Goal: Task Accomplishment & Management: Complete application form

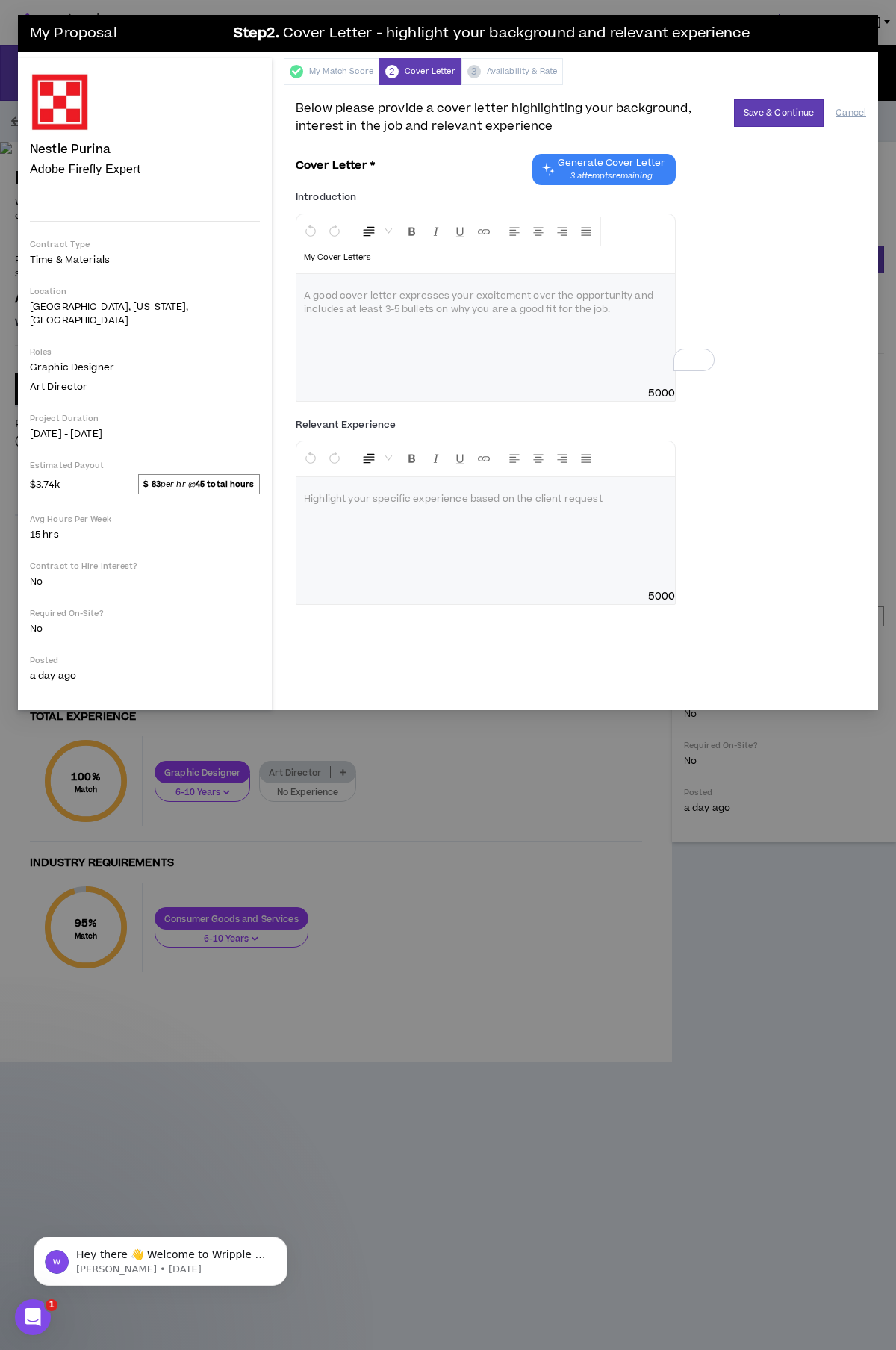
click at [373, 306] on div "To enrich screen reader interactions, please activate Accessibility in Grammarl…" at bounding box center [485, 330] width 378 height 112
click at [397, 496] on div at bounding box center [485, 534] width 378 height 112
click at [370, 313] on div "To enrich screen reader interactions, please activate Accessibility in Grammarl…" at bounding box center [485, 330] width 378 height 112
click at [440, 289] on p "**********" at bounding box center [485, 303] width 363 height 30
click at [356, 492] on p "To enrich screen reader interactions, please activate Accessibility in Grammarl…" at bounding box center [485, 499] width 363 height 15
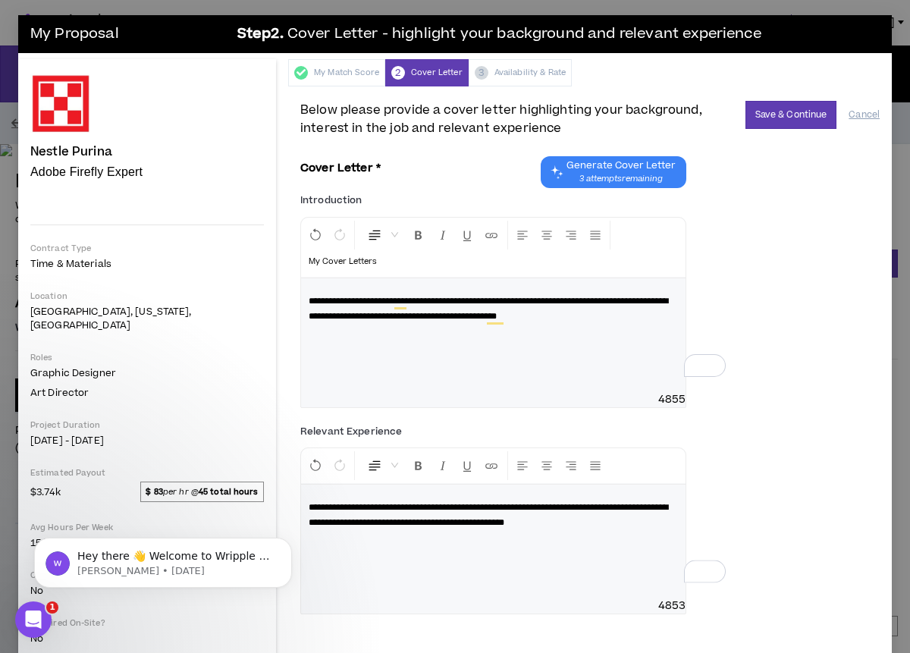
click at [540, 503] on span "**********" at bounding box center [488, 515] width 359 height 24
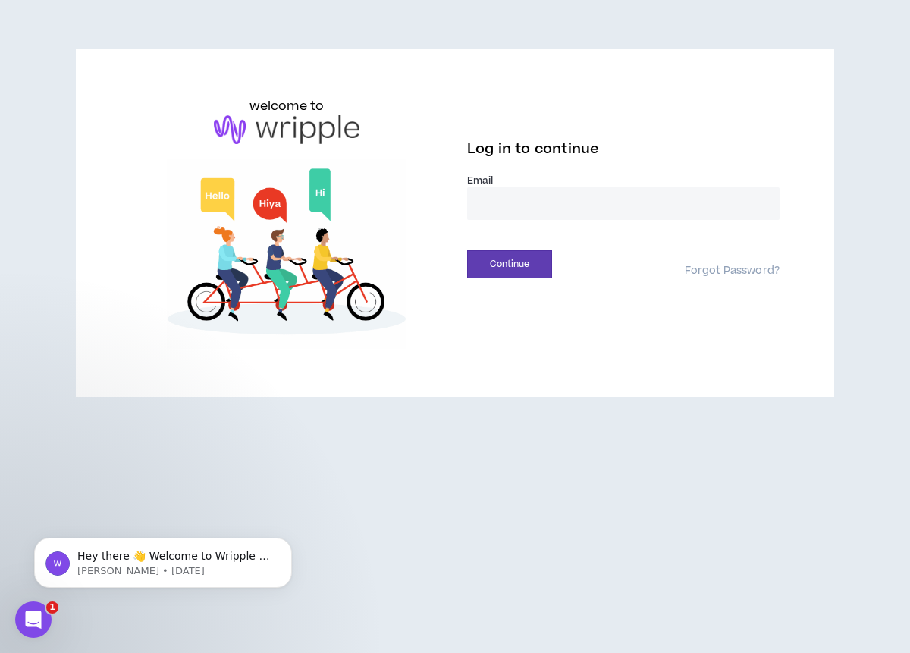
type input "**********"
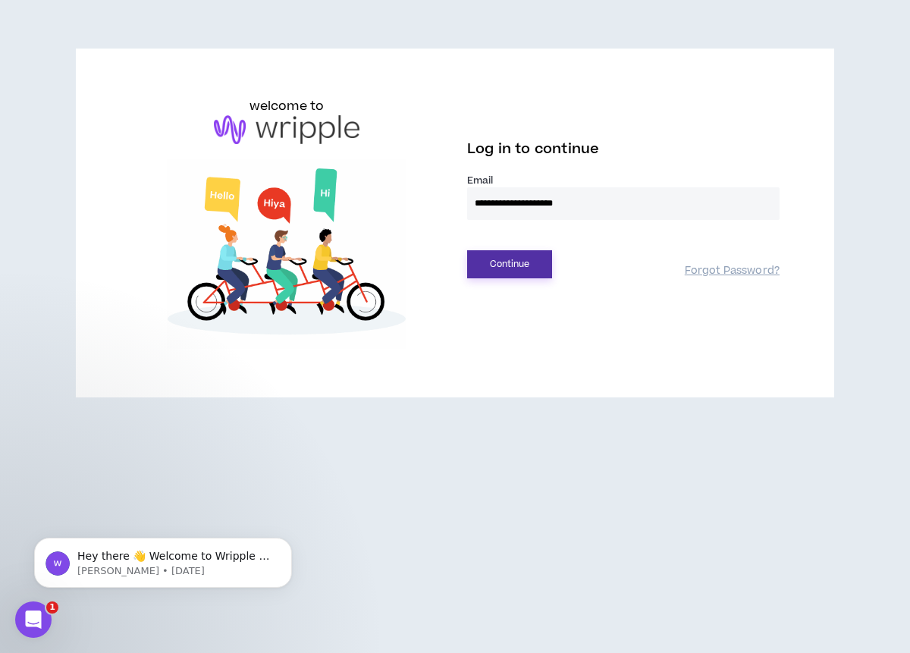
click at [517, 265] on button "Continue" at bounding box center [509, 264] width 85 height 28
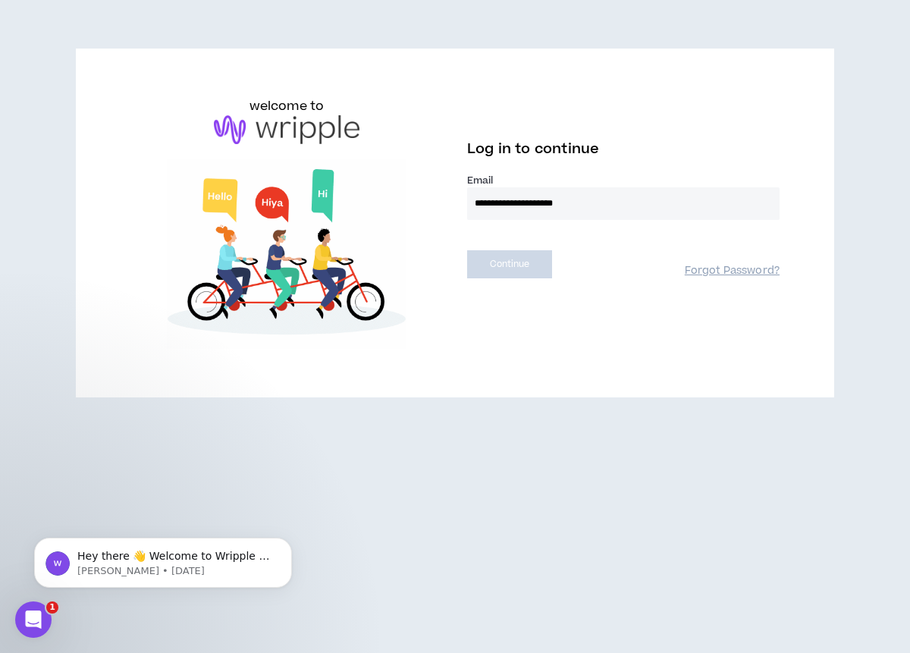
click at [523, 467] on div "**********" at bounding box center [455, 326] width 910 height 653
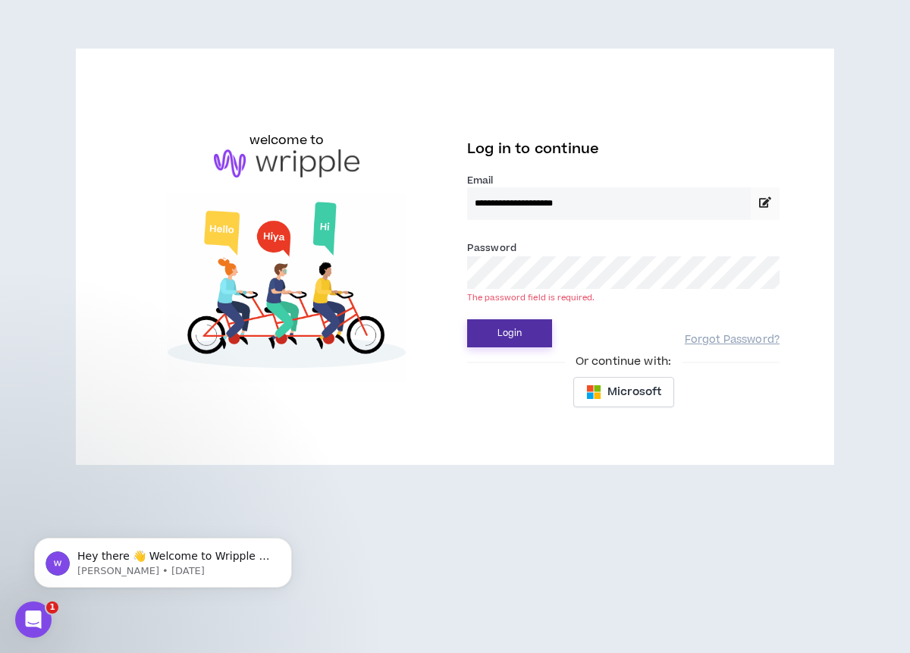
click at [501, 334] on button "Login" at bounding box center [509, 333] width 85 height 28
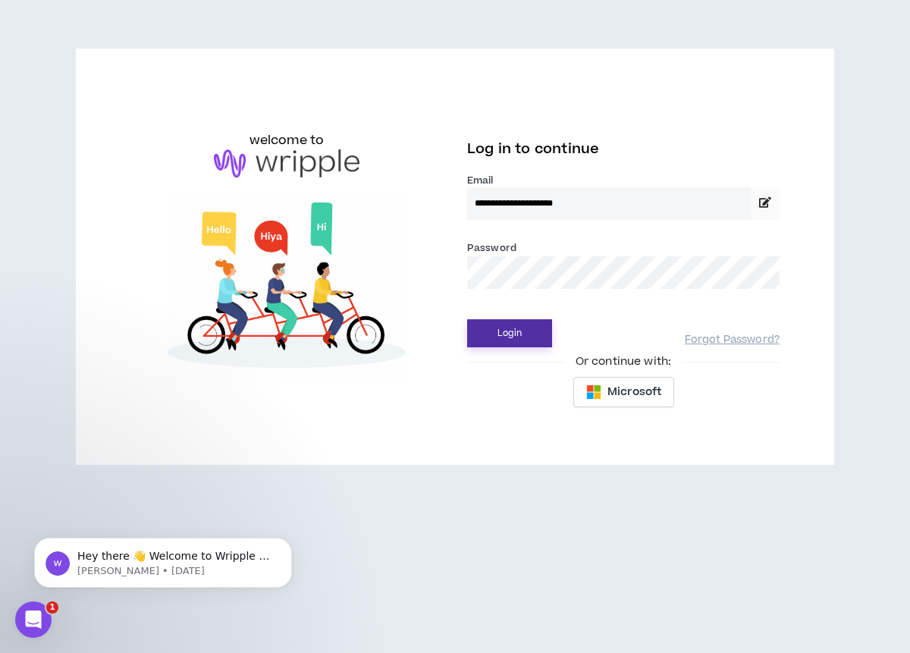
click at [534, 320] on button "Login" at bounding box center [509, 333] width 85 height 28
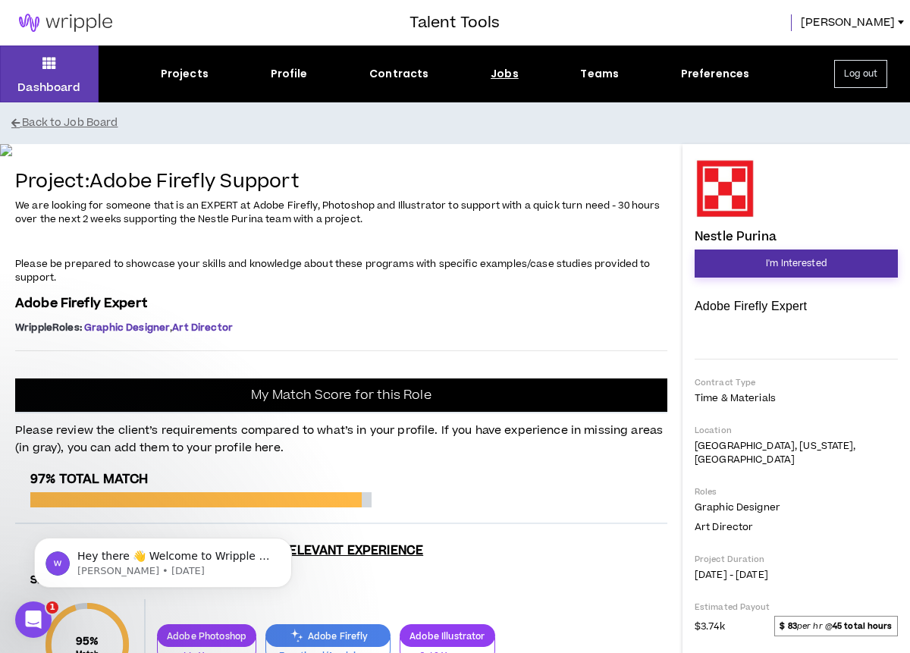
click at [773, 267] on span "I'm Interested" at bounding box center [796, 263] width 61 height 14
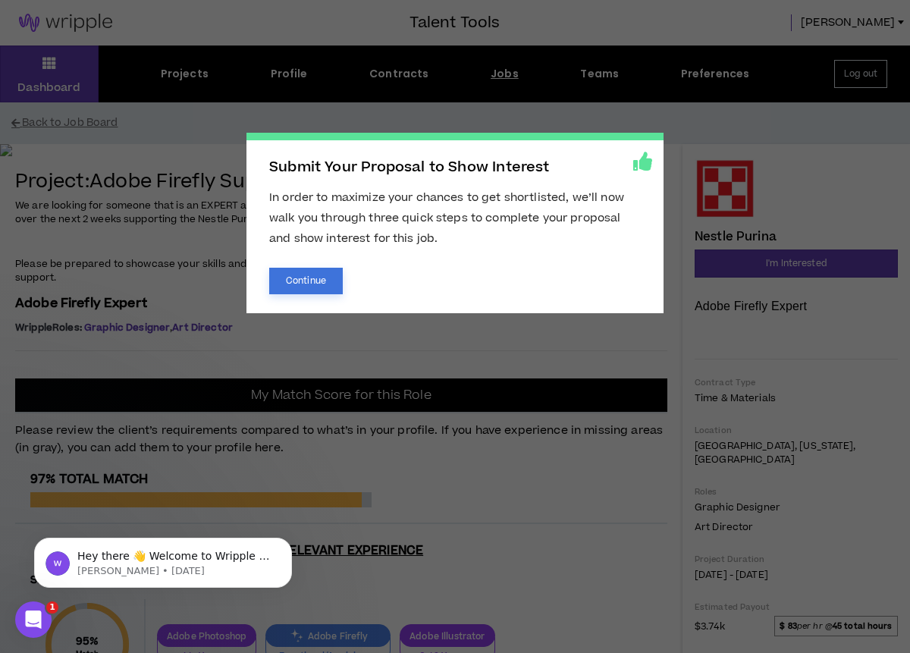
click at [292, 278] on button "Continue" at bounding box center [306, 281] width 74 height 27
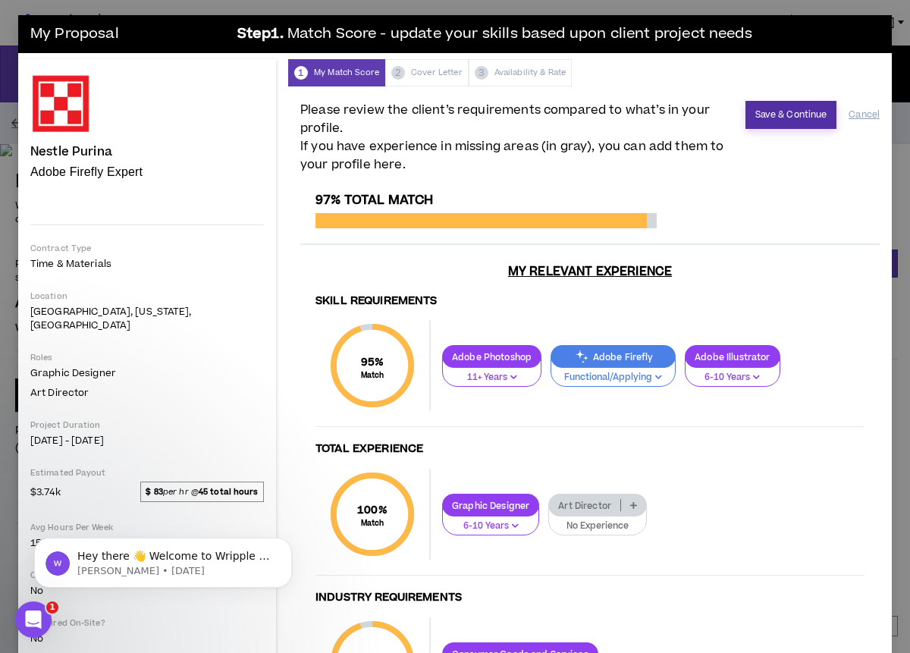
click at [794, 112] on button "Save & Continue" at bounding box center [791, 115] width 92 height 28
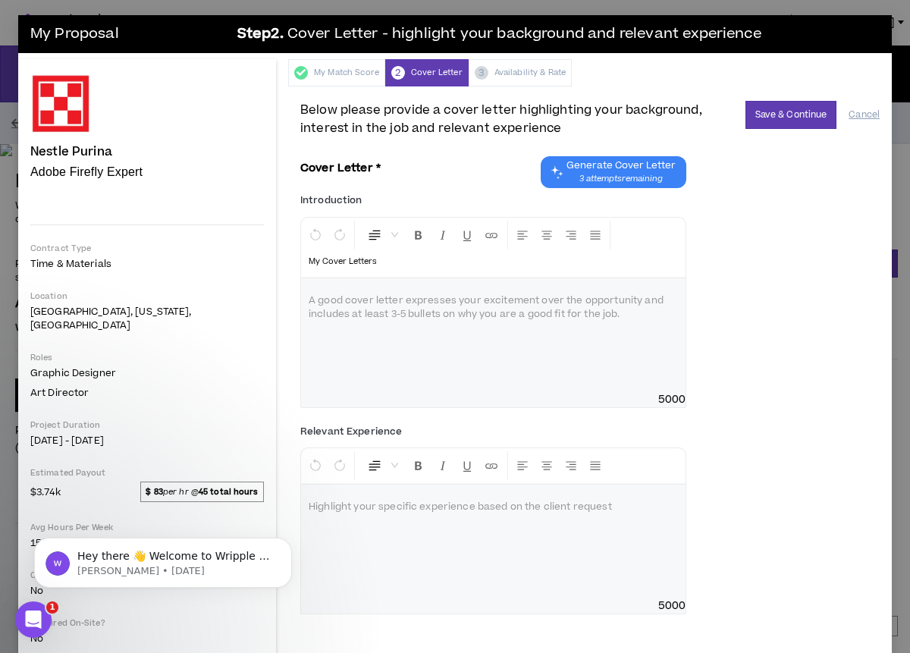
click at [464, 324] on div at bounding box center [493, 335] width 384 height 114
click at [464, 323] on div "To enrich screen reader interactions, please activate Accessibility in Grammarl…" at bounding box center [493, 335] width 384 height 114
click at [309, 500] on p at bounding box center [493, 507] width 369 height 15
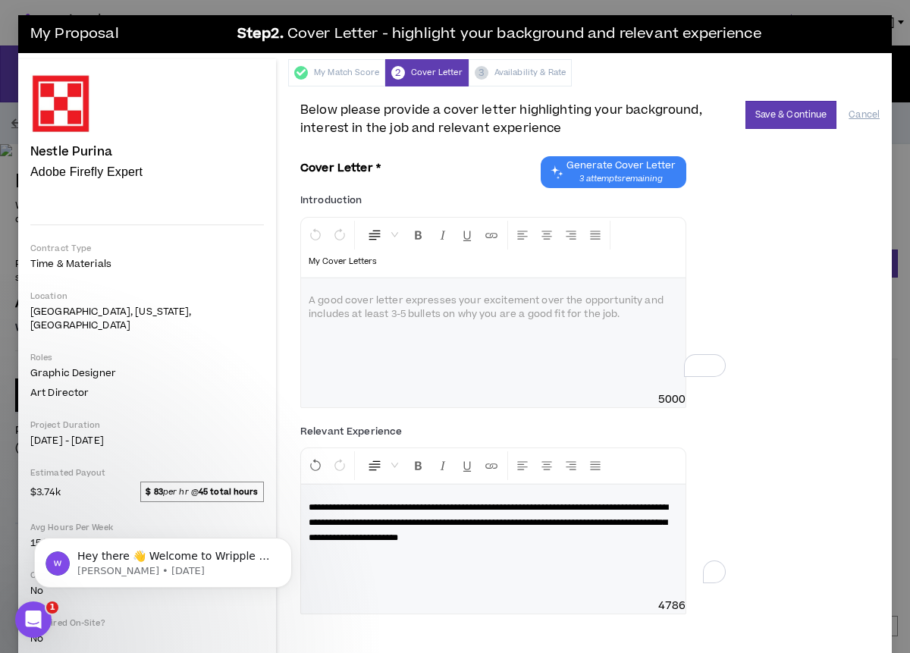
click at [309, 503] on span "**********" at bounding box center [488, 522] width 359 height 39
click at [383, 297] on div "To enrich screen reader interactions, please activate Accessibility in Grammarl…" at bounding box center [493, 335] width 384 height 114
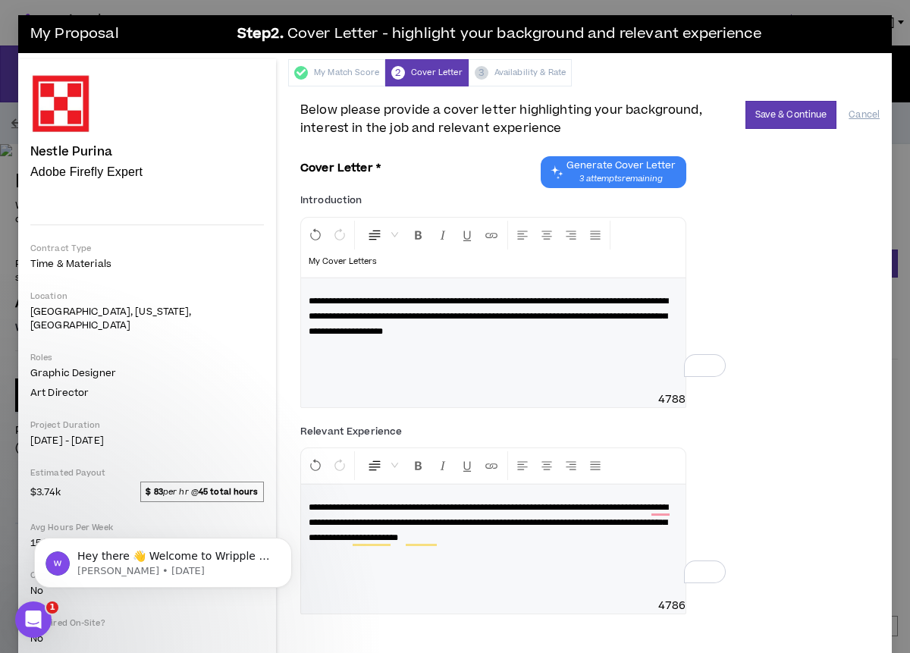
click at [837, 360] on div "**********" at bounding box center [589, 303] width 579 height 231
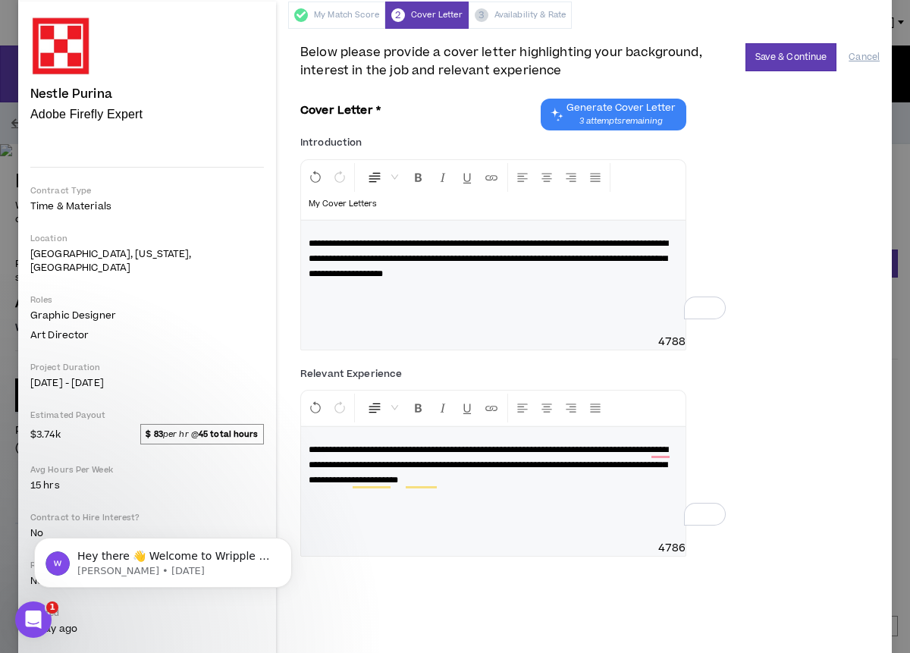
scroll to position [73, 0]
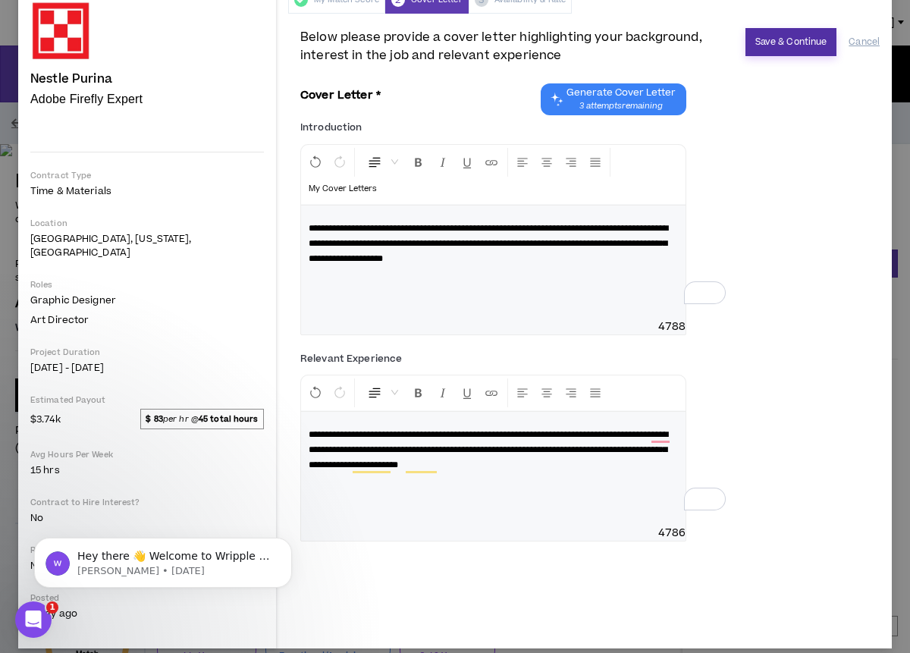
click at [813, 29] on button "Save & Continue" at bounding box center [791, 42] width 92 height 28
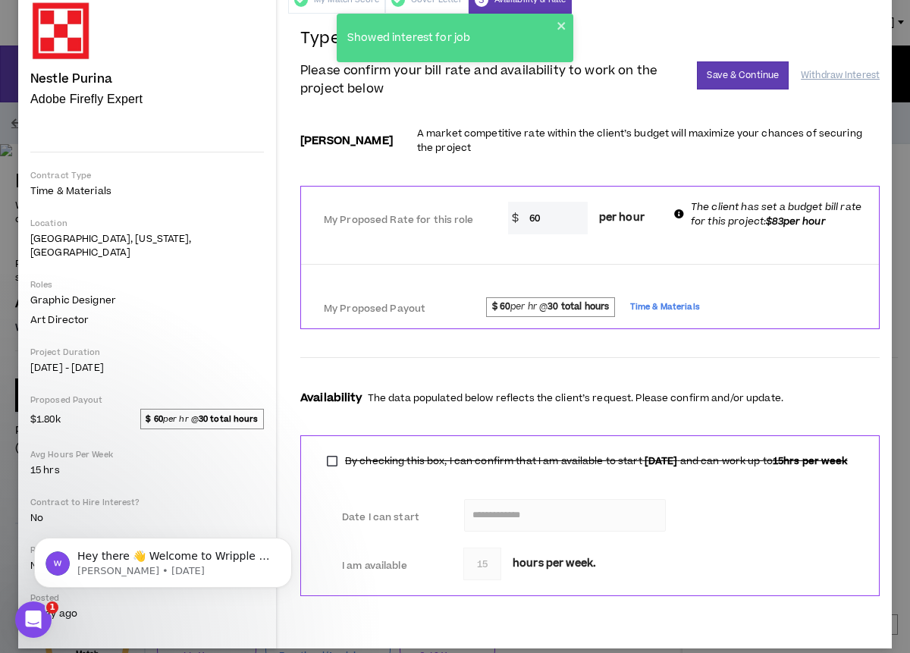
click at [727, 246] on div at bounding box center [590, 250] width 578 height 8
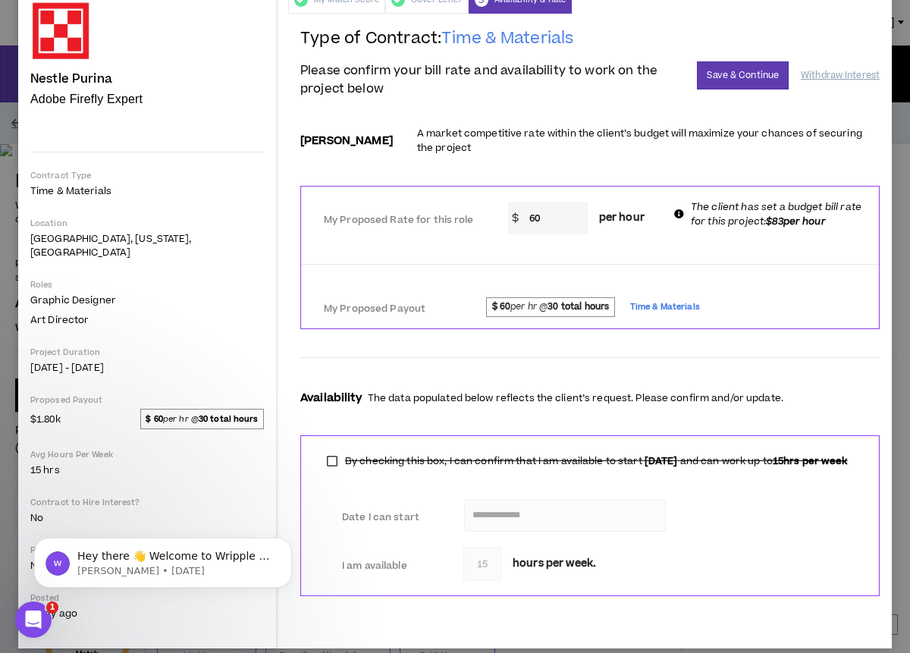
click at [522, 202] on input "60" at bounding box center [555, 218] width 66 height 33
type input "83"
click at [629, 264] on hr at bounding box center [590, 264] width 578 height 1
click at [587, 205] on span "per hour" at bounding box center [622, 218] width 70 height 33
click at [522, 202] on input "83" at bounding box center [555, 218] width 66 height 33
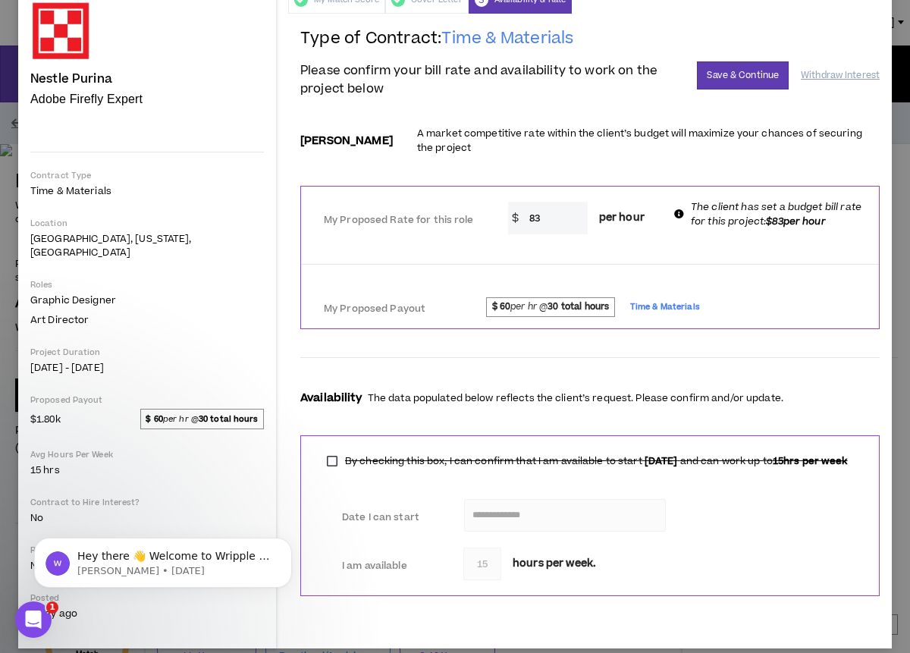
click at [486, 297] on span "$ 60 per hr @ 30 total hours" at bounding box center [550, 307] width 128 height 20
drag, startPoint x: 769, startPoint y: 70, endPoint x: 764, endPoint y: 79, distance: 10.2
click at [765, 80] on button "Save & Continue" at bounding box center [743, 75] width 92 height 28
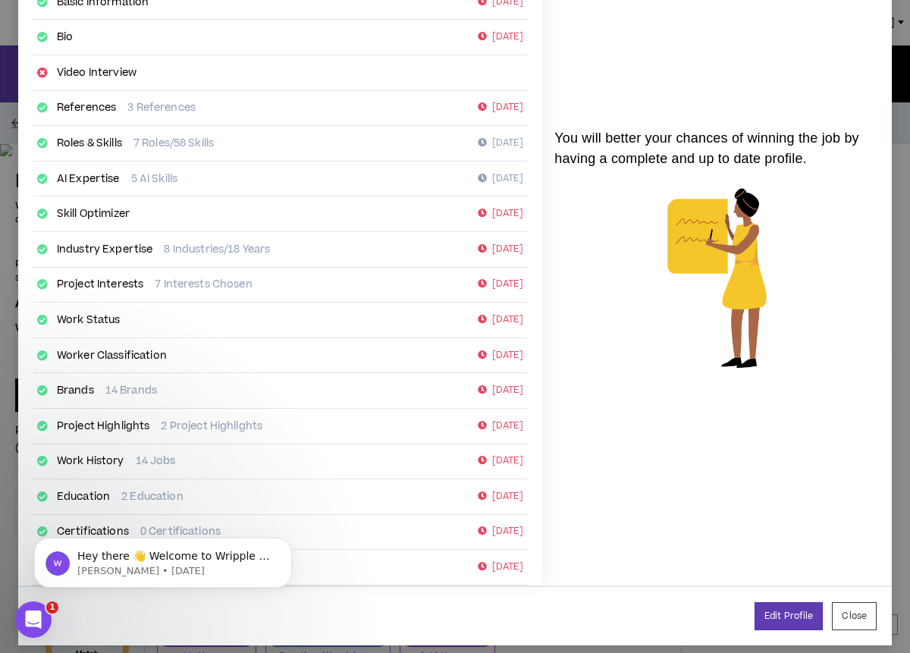
scroll to position [145, 0]
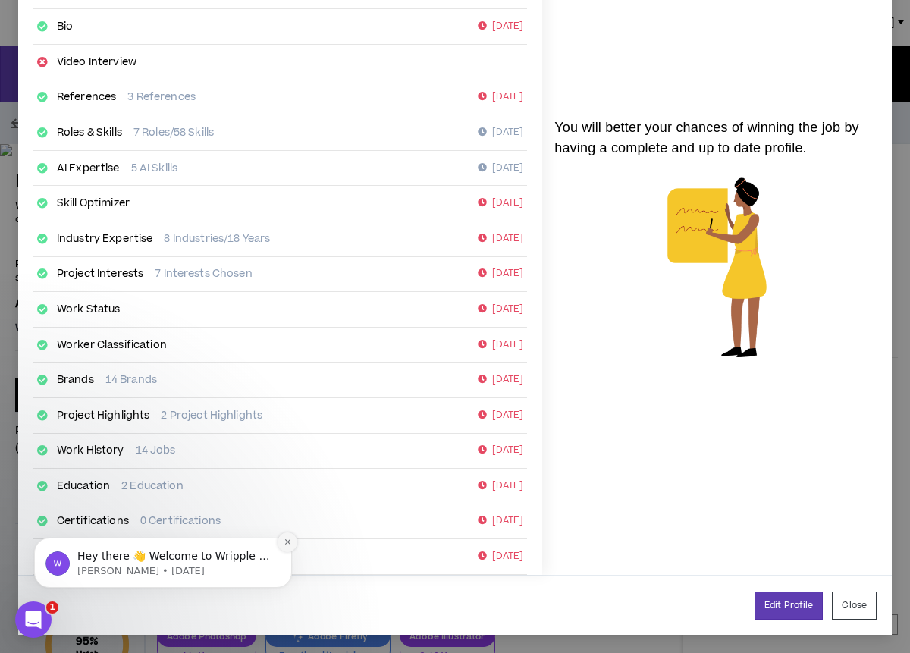
click at [287, 545] on icon "Dismiss notification" at bounding box center [288, 542] width 8 height 8
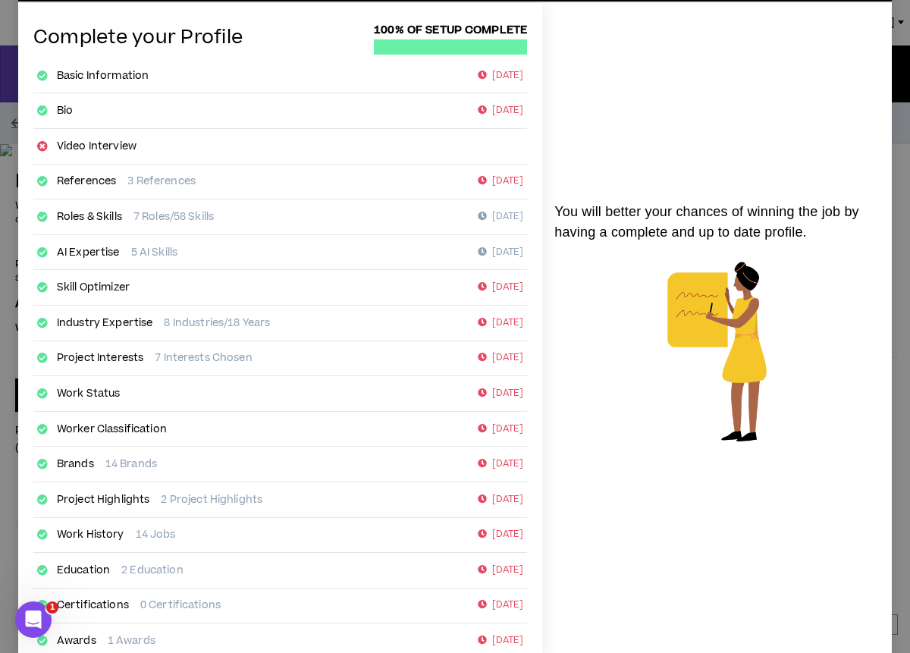
scroll to position [0, 0]
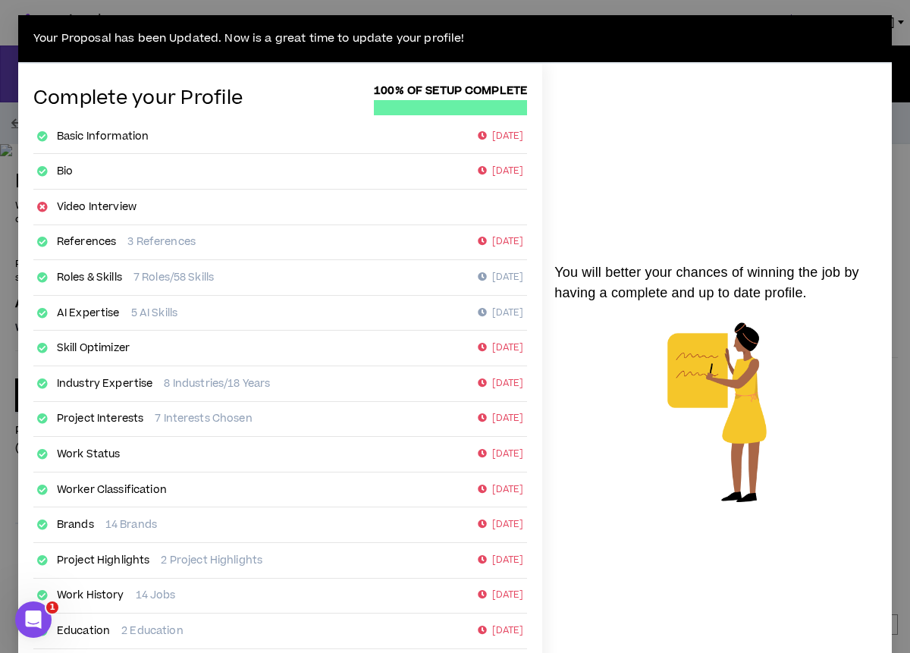
click at [115, 207] on link "Video Interview" at bounding box center [97, 206] width 80 height 15
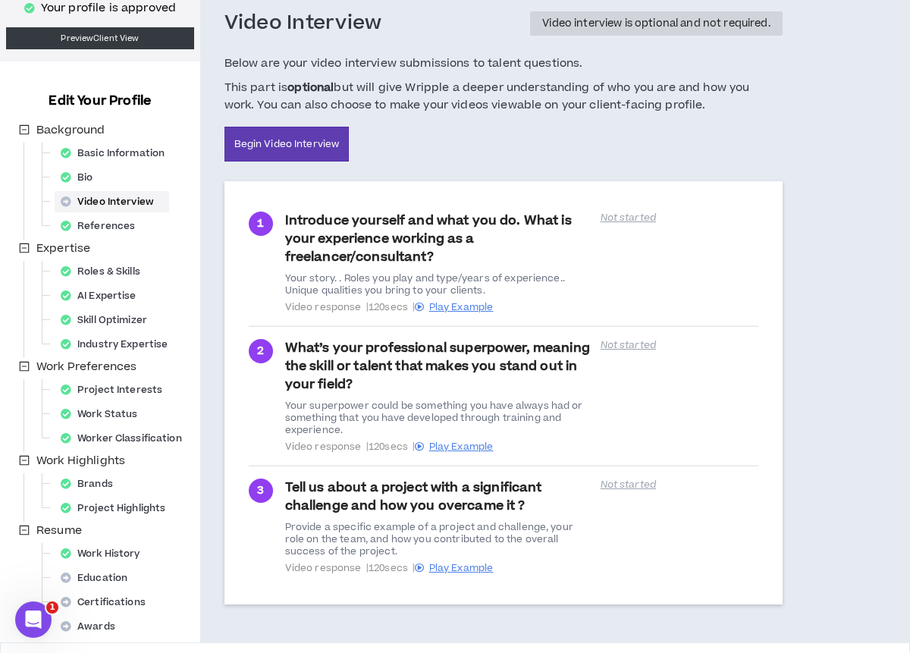
scroll to position [130, 0]
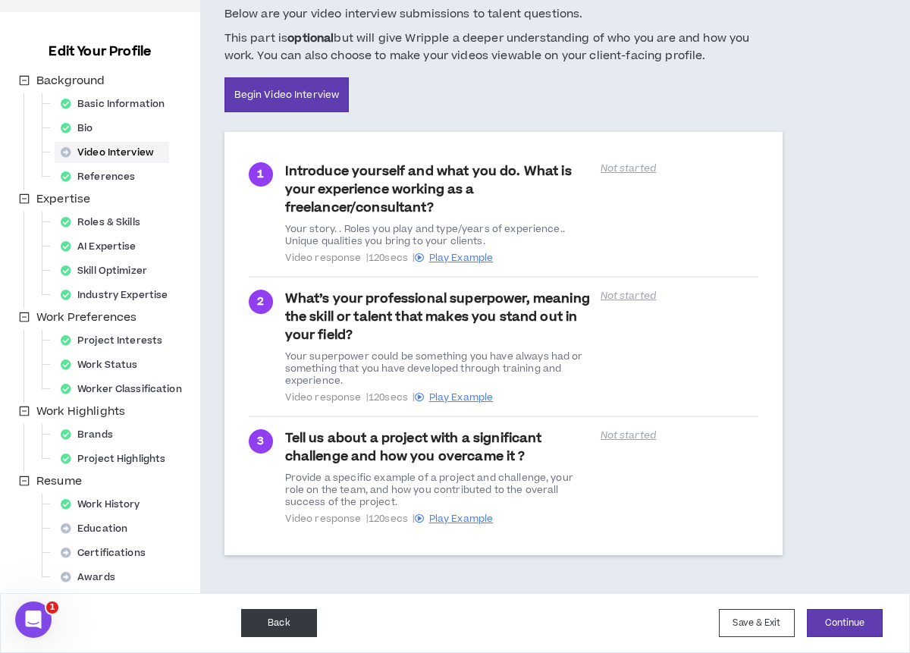
click at [290, 610] on button "Back" at bounding box center [279, 623] width 76 height 28
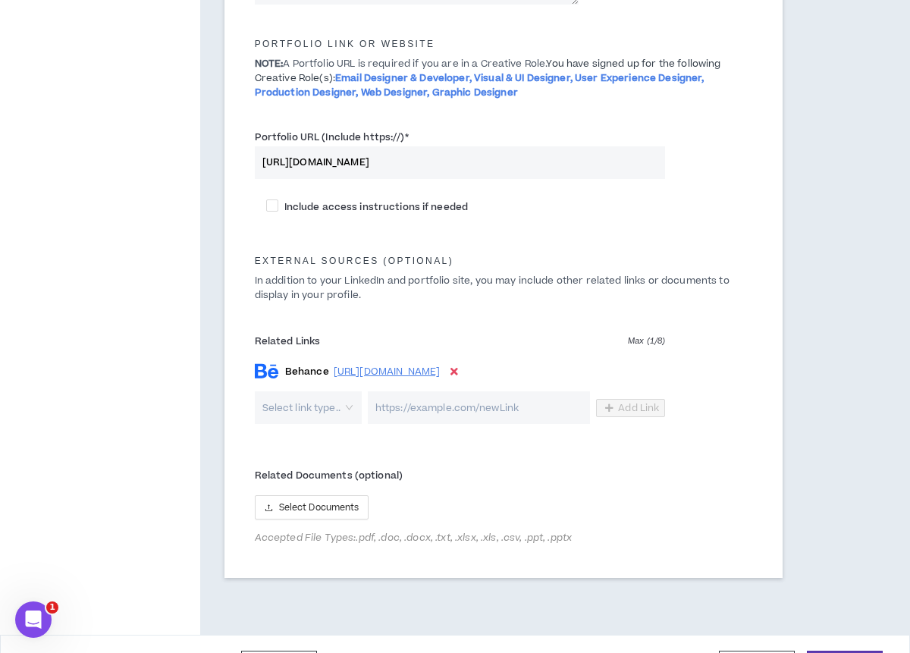
scroll to position [786, 0]
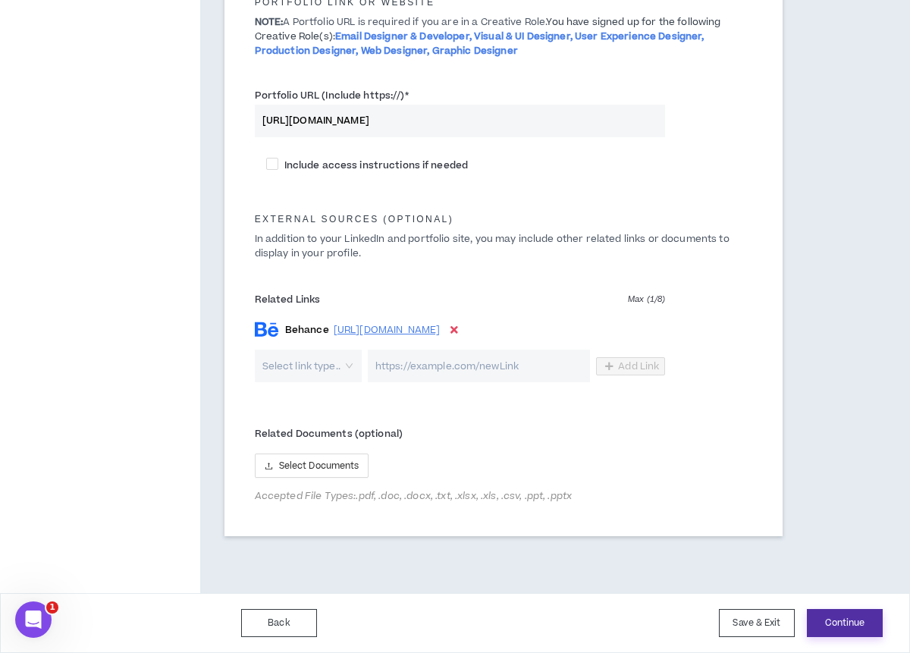
click at [830, 630] on button "Continue" at bounding box center [845, 623] width 76 height 28
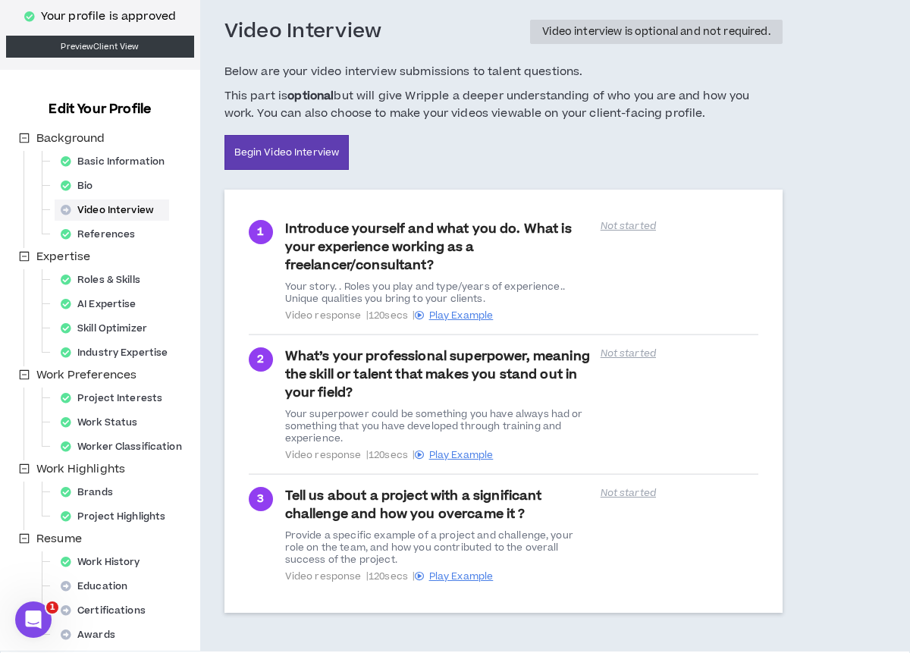
scroll to position [130, 0]
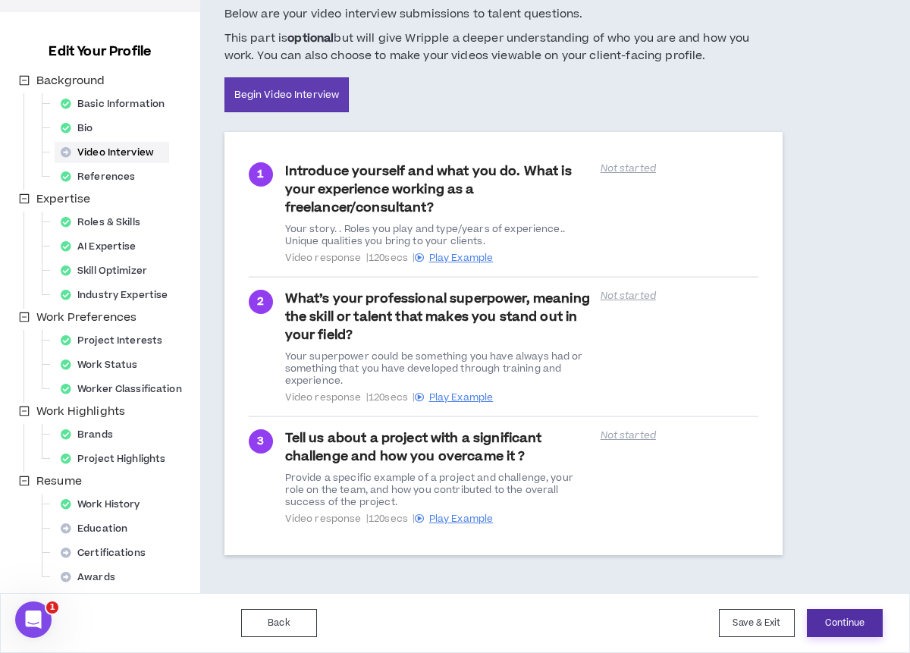
click at [846, 616] on button "Continue" at bounding box center [845, 623] width 76 height 28
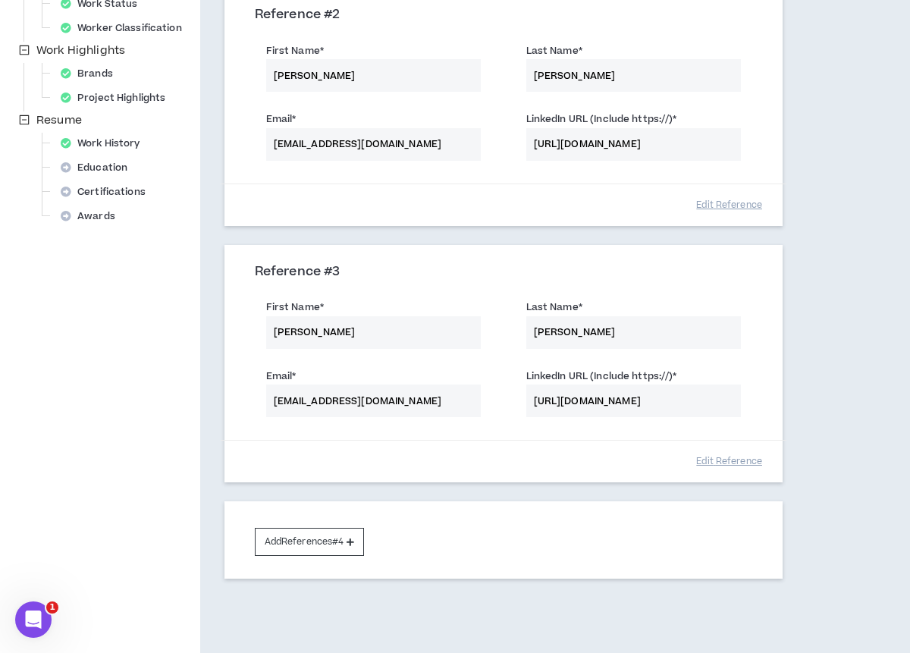
scroll to position [551, 0]
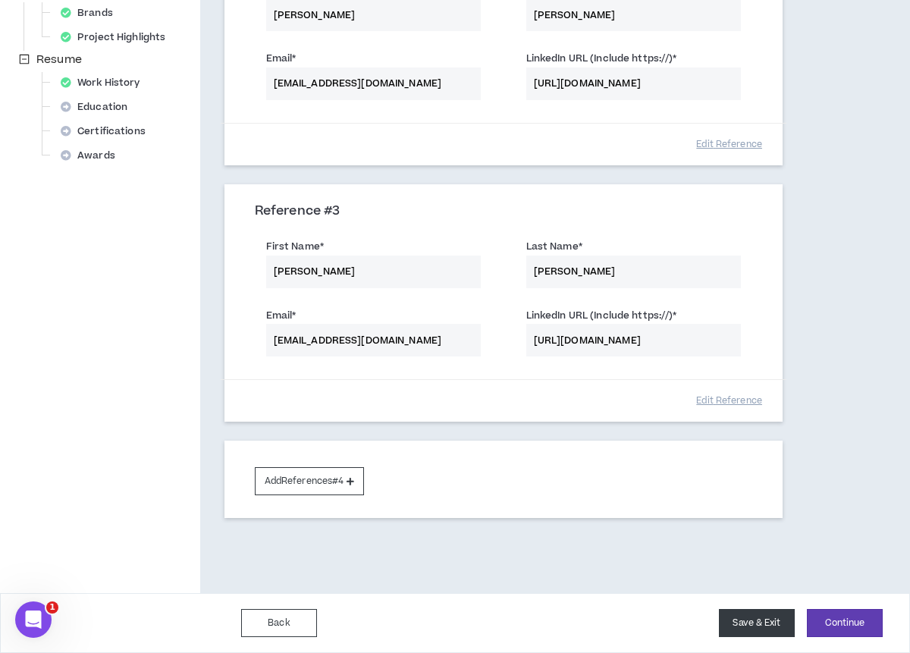
click at [776, 615] on button "Save & Exit" at bounding box center [757, 623] width 76 height 28
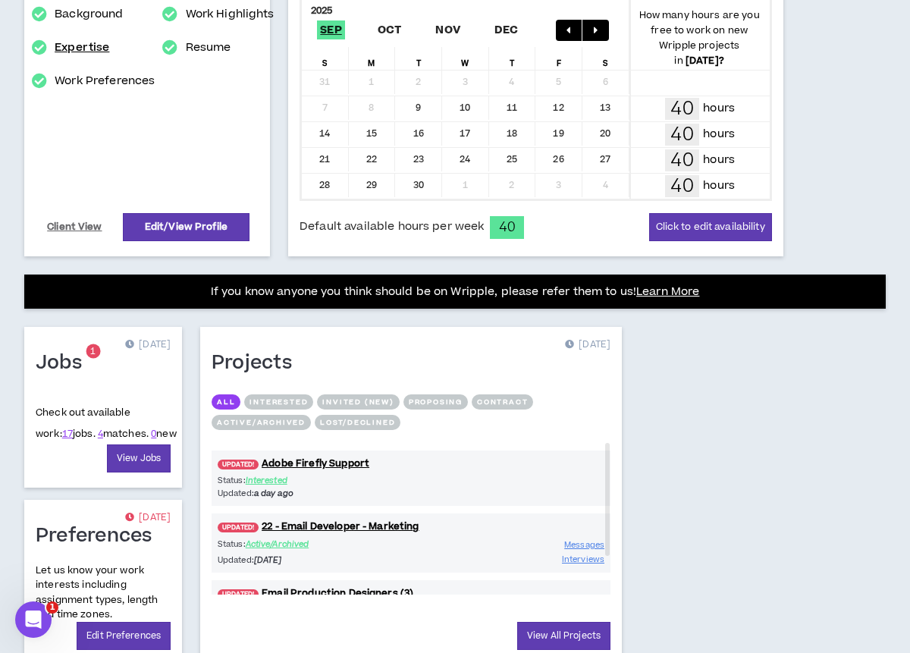
scroll to position [359, 0]
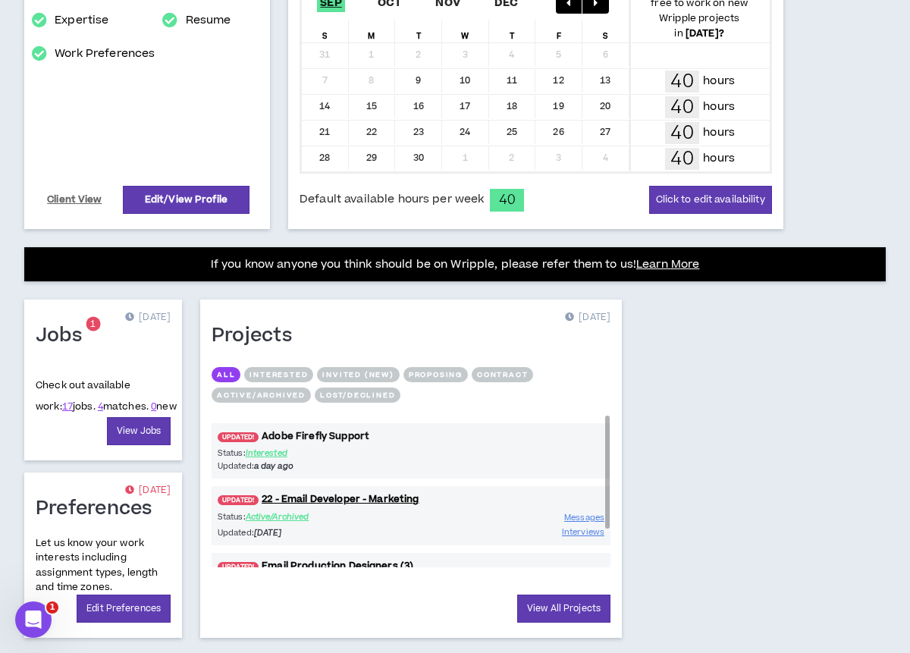
click at [325, 441] on link "UPDATED! Adobe Firefly Support" at bounding box center [411, 436] width 399 height 14
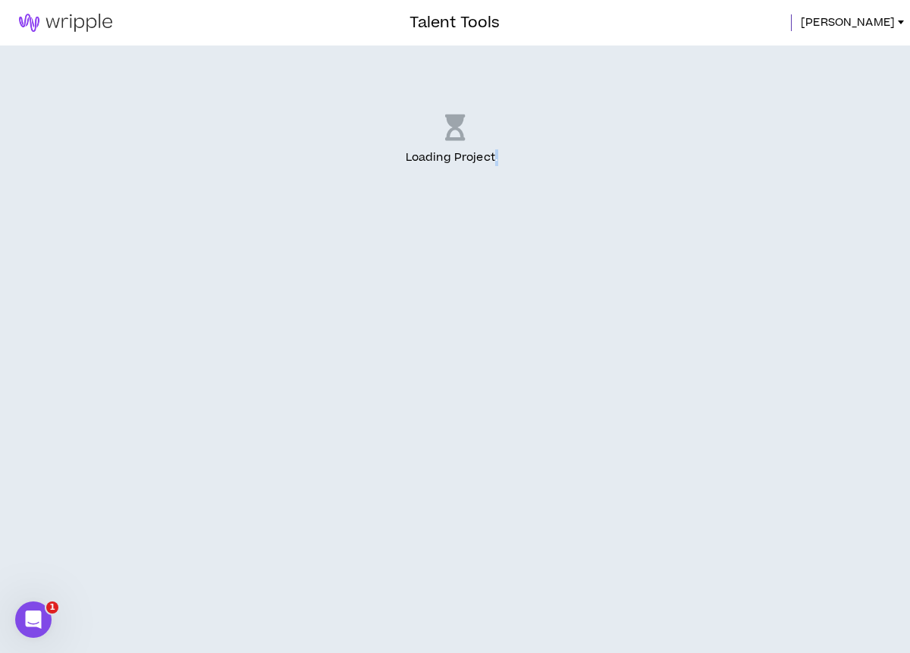
drag, startPoint x: 557, startPoint y: 649, endPoint x: 512, endPoint y: 938, distance: 292.4
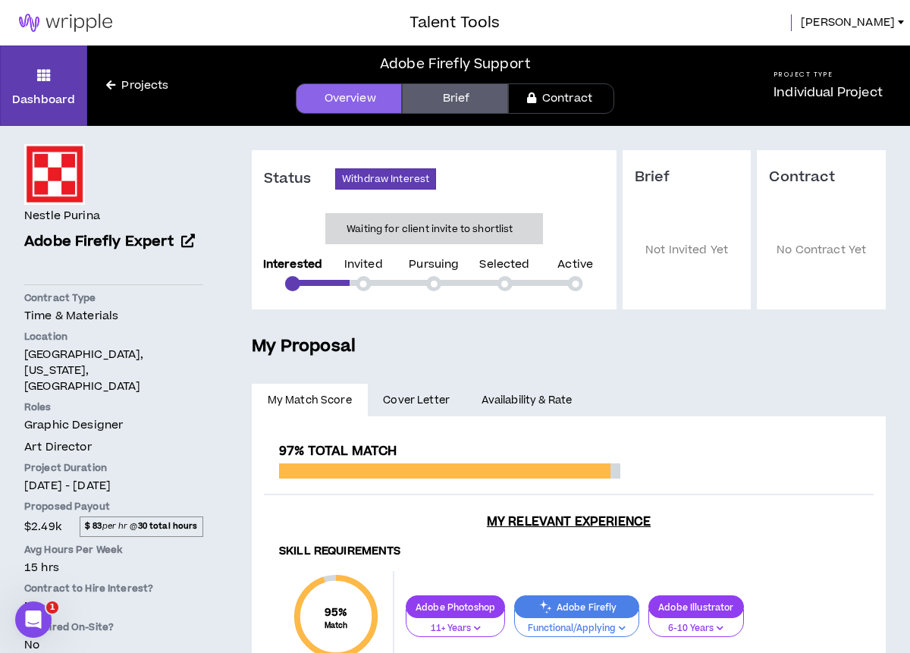
click at [111, 80] on icon at bounding box center [110, 85] width 9 height 11
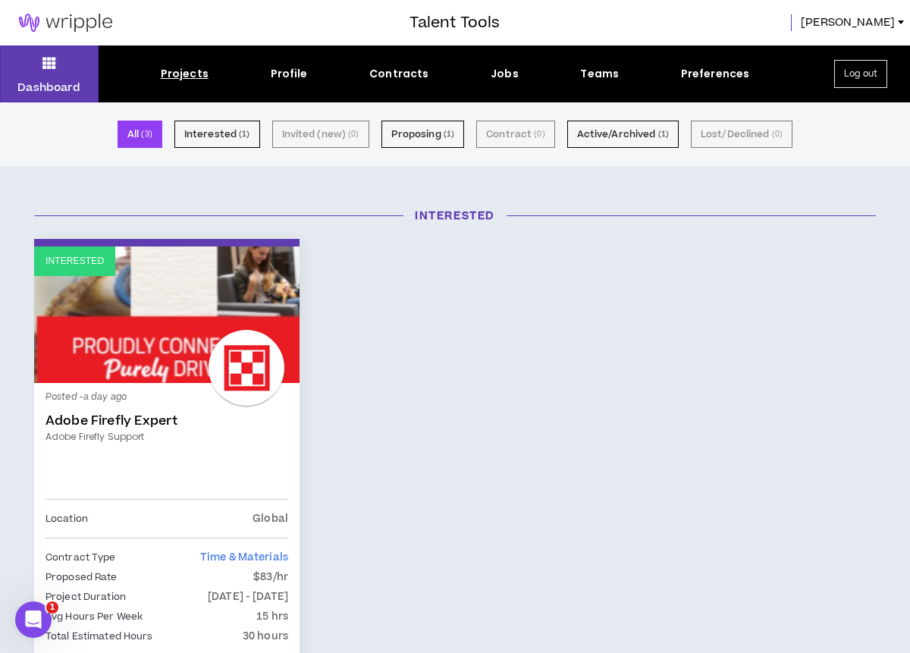
click at [139, 127] on button "All ( 3 )" at bounding box center [140, 134] width 45 height 27
click at [146, 131] on small "( 3 )" at bounding box center [146, 134] width 11 height 14
click at [505, 73] on div "Jobs" at bounding box center [505, 74] width 28 height 16
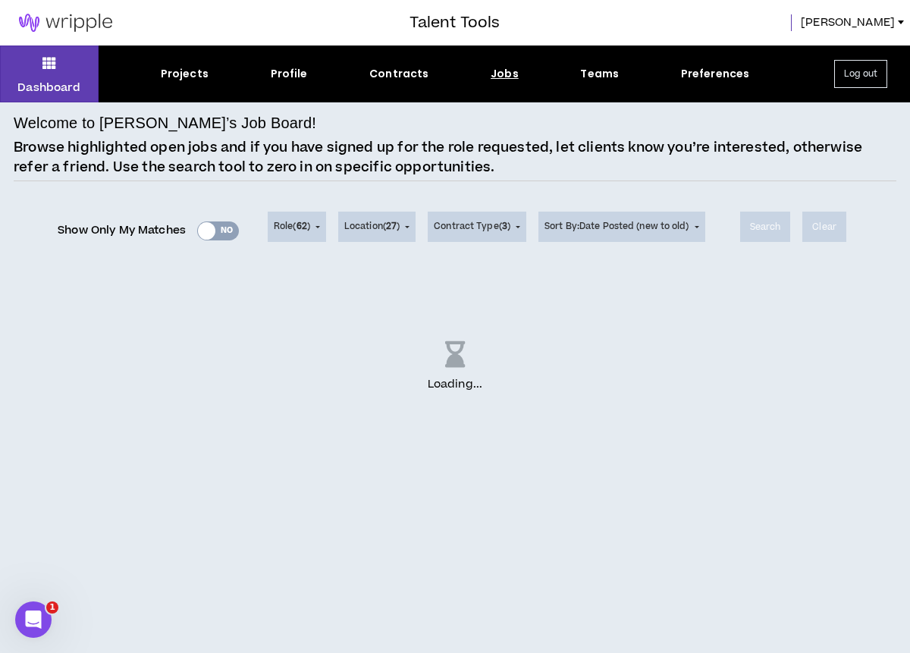
click at [216, 231] on div "Show Only My Matches Yes No" at bounding box center [148, 230] width 181 height 23
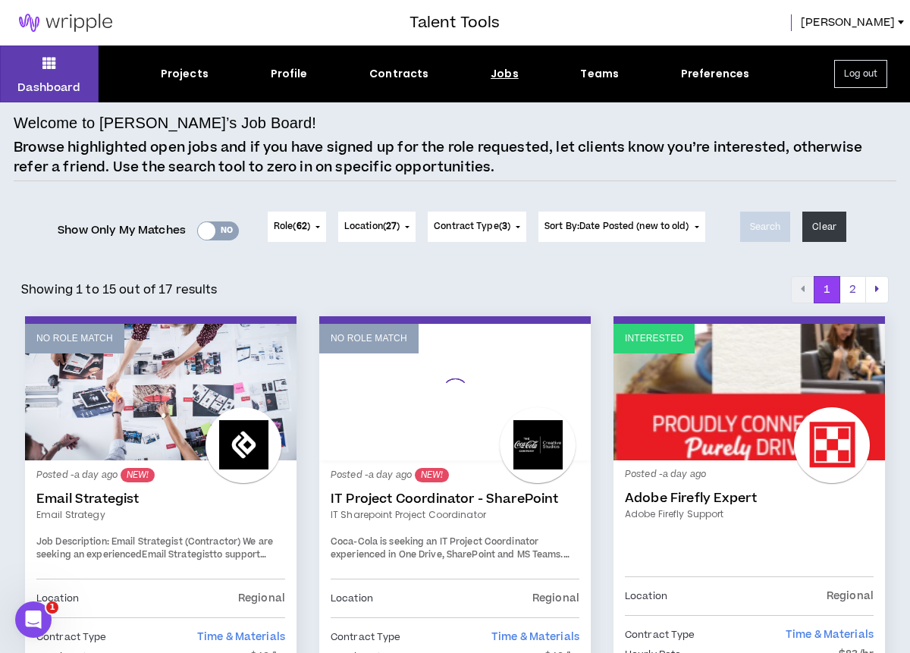
click at [215, 237] on div "Yes No" at bounding box center [218, 230] width 42 height 19
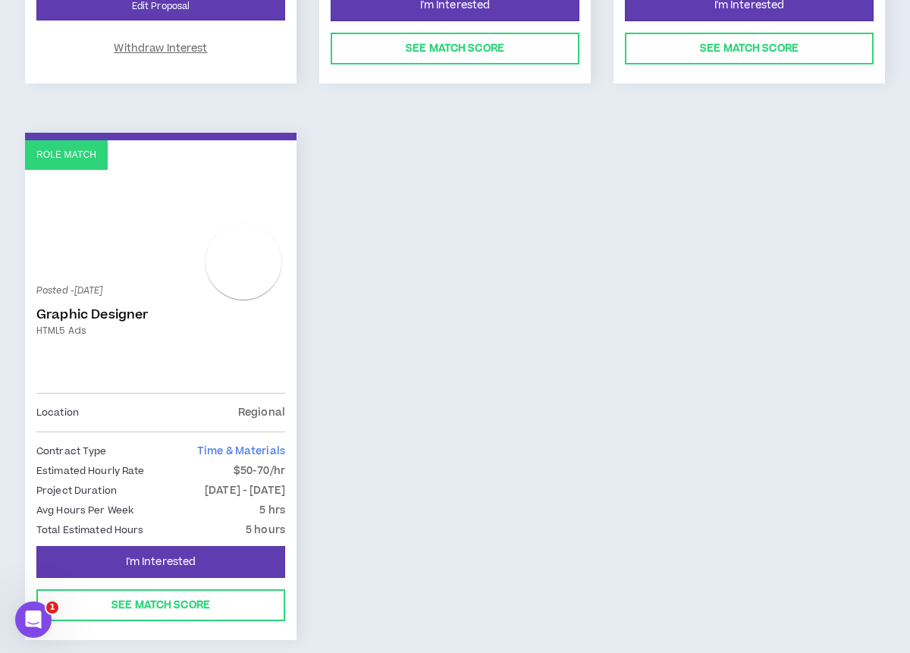
scroll to position [735, 0]
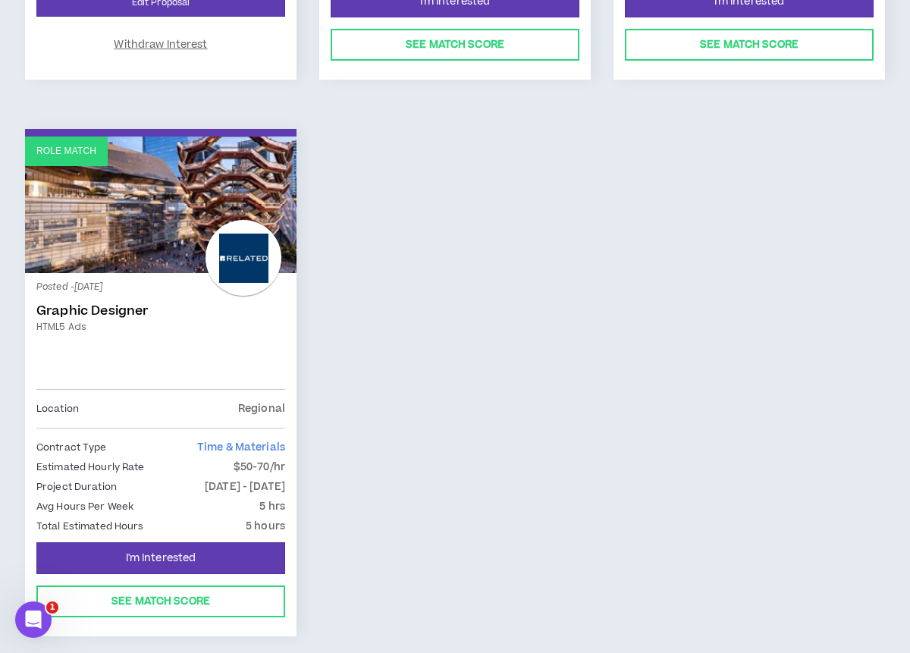
click at [459, 361] on div "Role Match Posted - [DATE] Graphic Designer HTML5 Ads Location Regional Contrac…" at bounding box center [455, 392] width 883 height 526
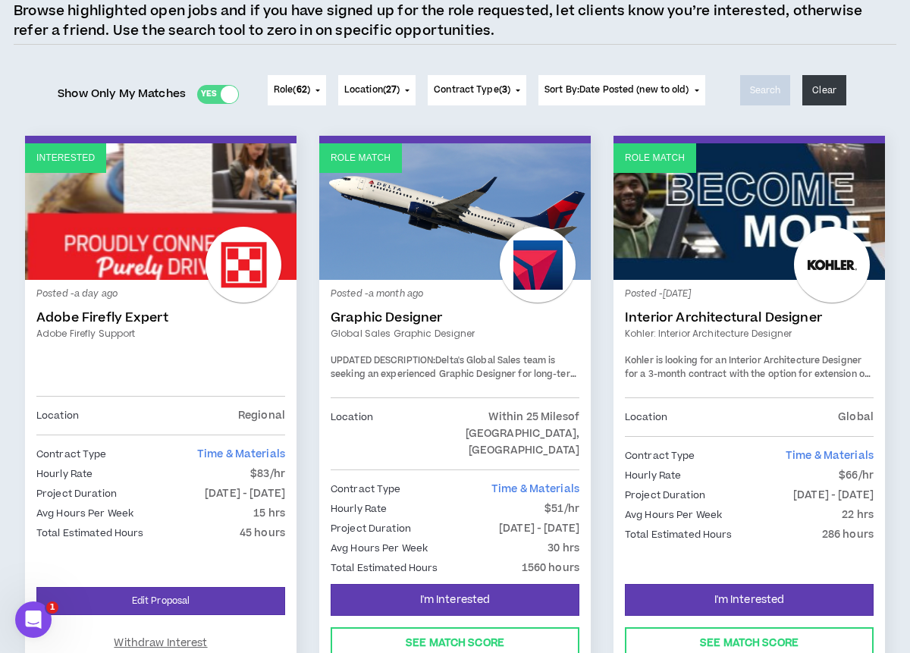
scroll to position [137, 0]
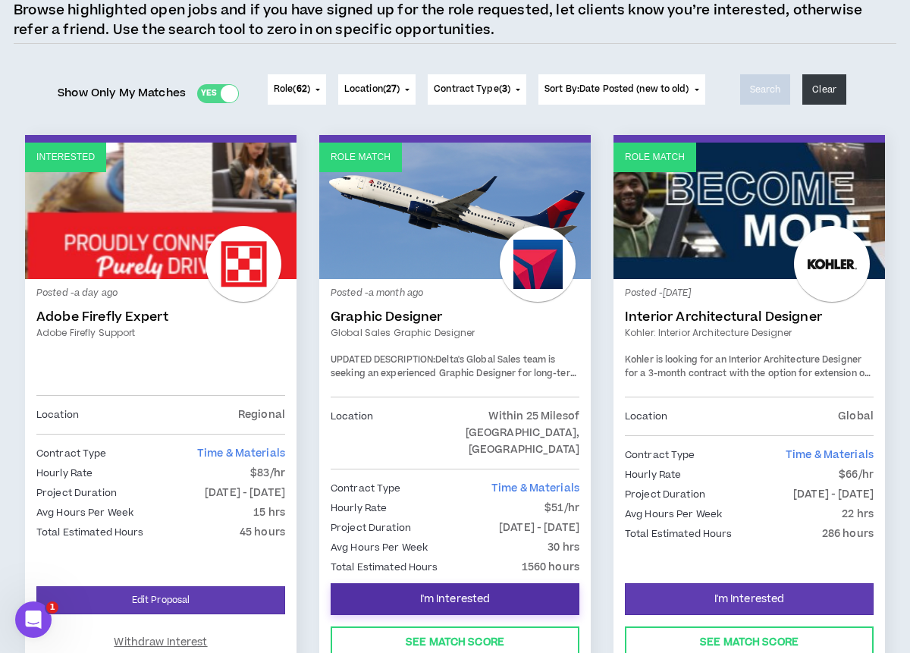
click at [489, 592] on span "I'm Interested" at bounding box center [455, 599] width 71 height 14
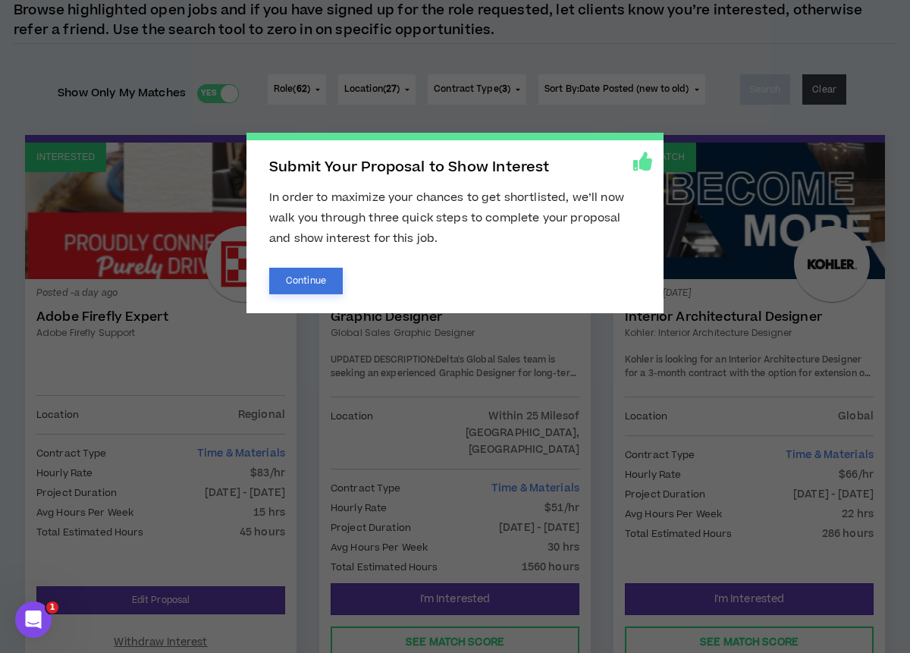
click at [326, 279] on button "Continue" at bounding box center [306, 281] width 74 height 27
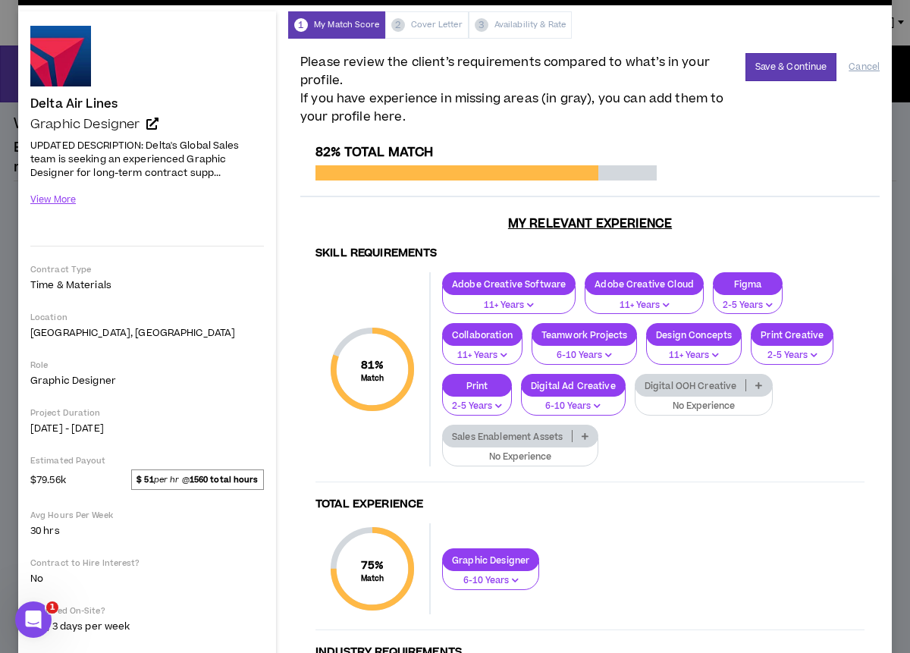
scroll to position [63, 0]
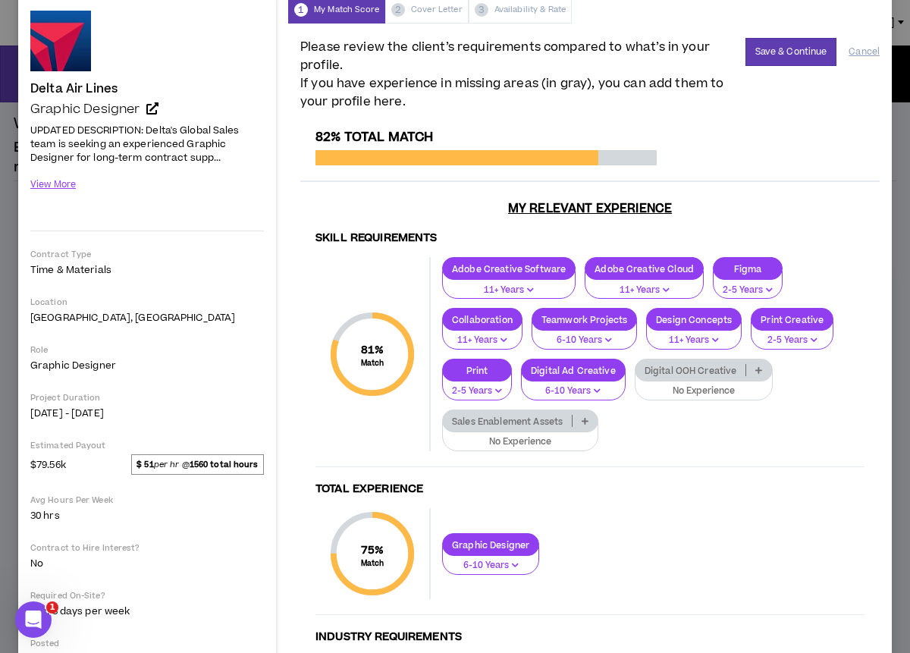
click at [720, 368] on p "Digital OOH Creative" at bounding box center [691, 370] width 111 height 11
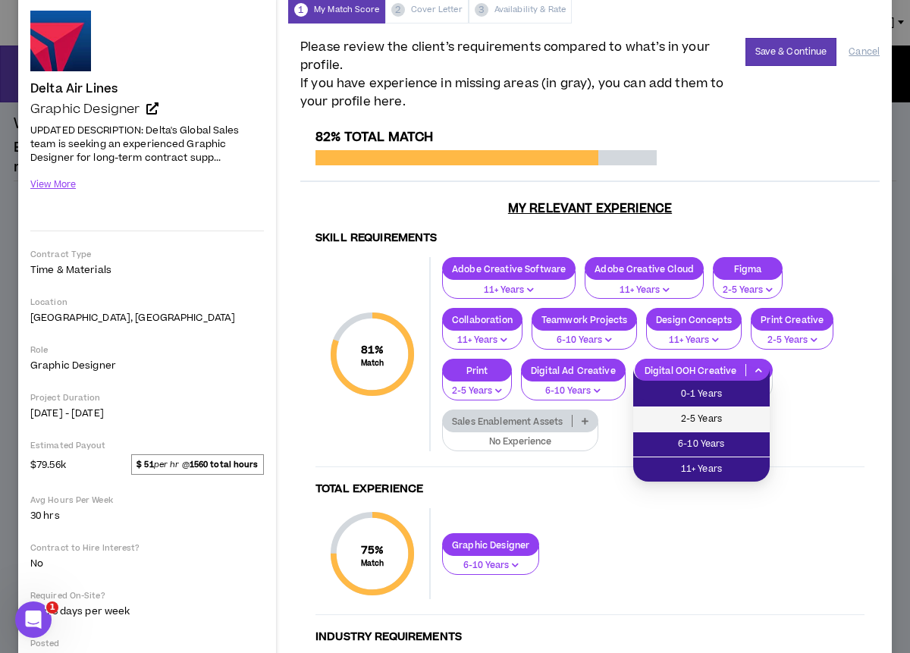
click at [717, 419] on span "2-5 Years" at bounding box center [701, 419] width 118 height 17
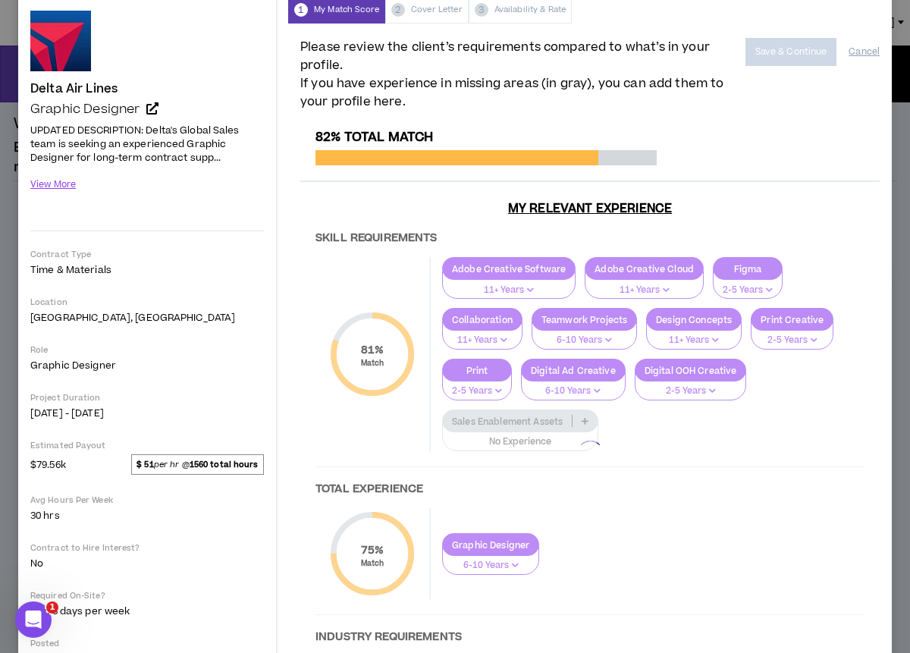
click at [717, 419] on div at bounding box center [589, 454] width 579 height 648
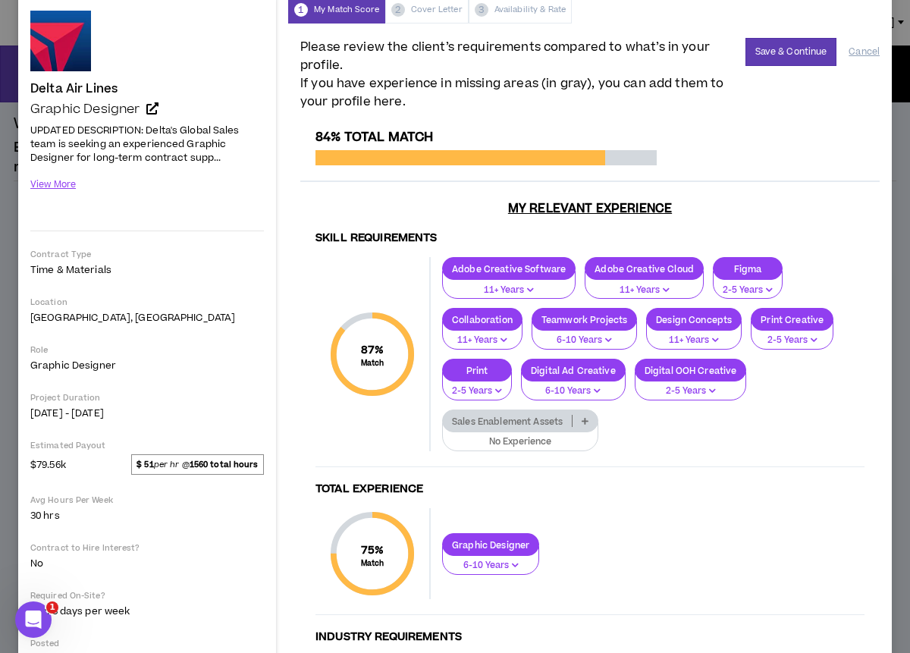
click at [721, 373] on p "Digital OOH Creative" at bounding box center [691, 370] width 111 height 11
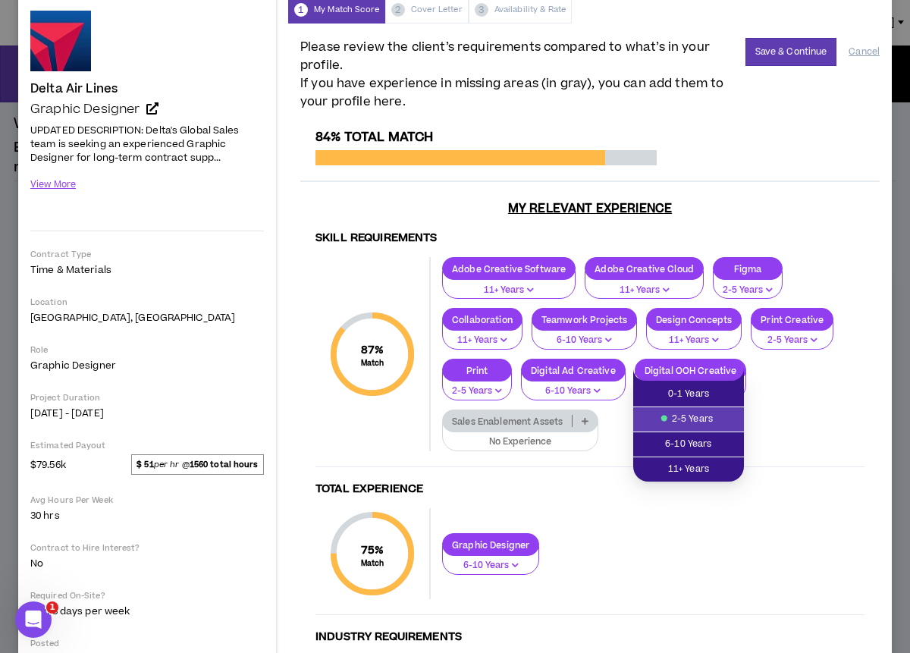
click at [849, 404] on div "Adobe Creative Software 11+ Years Adobe Creative Cloud 11+ Years Figma 2-5 Year…" at bounding box center [648, 353] width 434 height 193
